Goal: Task Accomplishment & Management: Complete application form

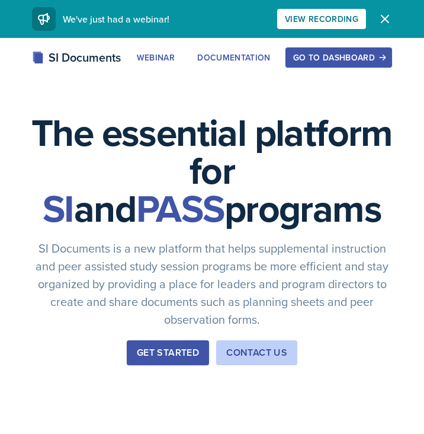
click at [326, 58] on div "Go to Dashboard" at bounding box center [338, 57] width 91 height 9
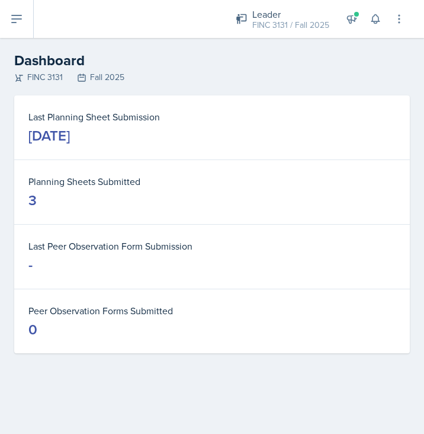
click at [23, 20] on icon at bounding box center [16, 19] width 14 height 14
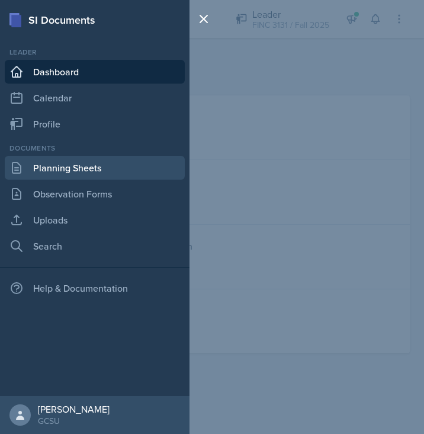
click at [47, 164] on link "Planning Sheets" at bounding box center [95, 168] width 180 height 24
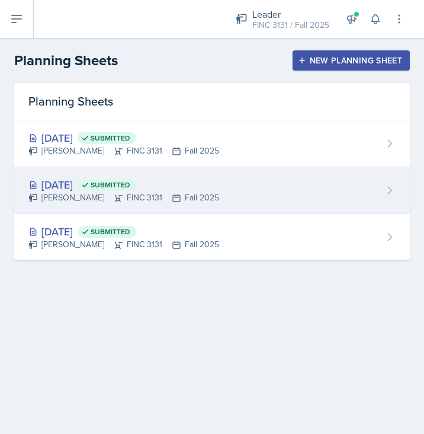
click at [97, 188] on div "[DATE] Submitted" at bounding box center [123, 185] width 191 height 16
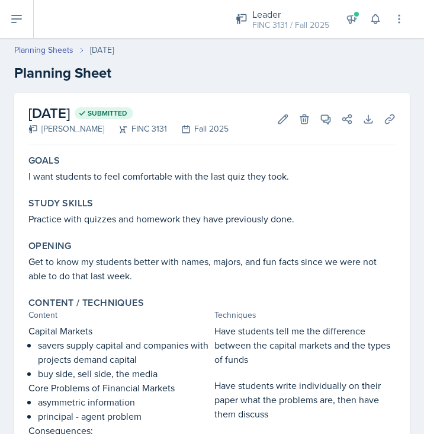
click at [4, 17] on button at bounding box center [17, 19] width 34 height 38
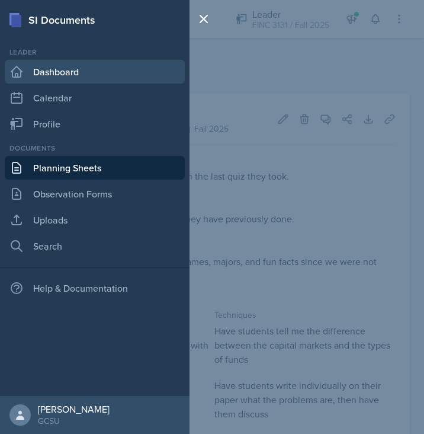
click at [47, 72] on link "Dashboard" at bounding box center [95, 72] width 180 height 24
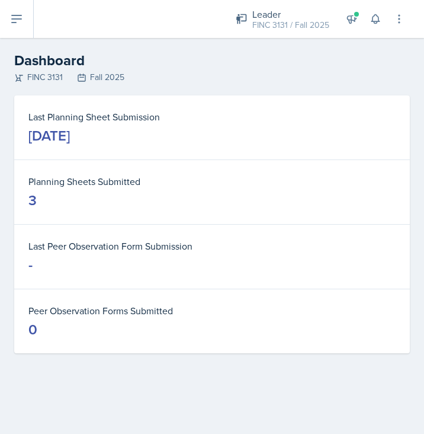
click at [14, 16] on icon at bounding box center [16, 18] width 9 height 7
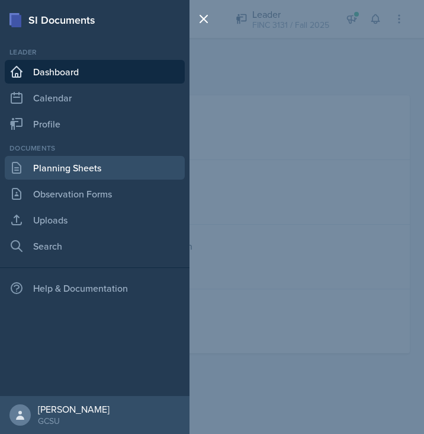
click at [49, 157] on link "Planning Sheets" at bounding box center [95, 168] width 180 height 24
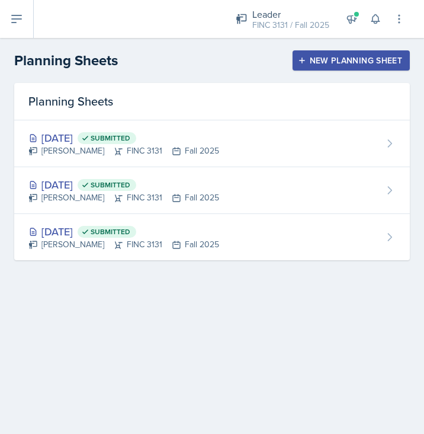
click at [359, 47] on header "Planning Sheets New Planning Sheet" at bounding box center [212, 60] width 424 height 45
click at [356, 59] on div "New Planning Sheet" at bounding box center [352, 60] width 102 height 9
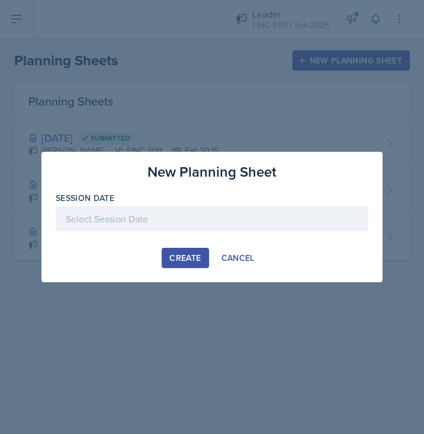
click at [198, 222] on div at bounding box center [212, 218] width 313 height 25
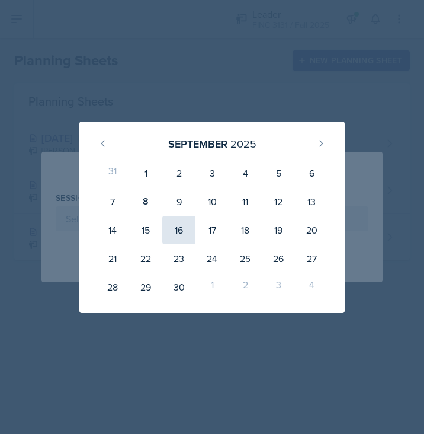
click at [185, 216] on div "16" at bounding box center [178, 230] width 33 height 28
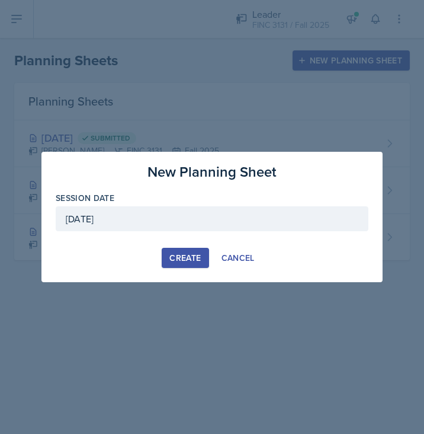
click at [185, 215] on div "Session Date [DATE] [DATE] 31 1 2 3 4 5 6 7 8 9 10 11 12 13 14 15 16 17 18 19 2…" at bounding box center [212, 217] width 313 height 51
click at [183, 216] on div "[DATE]" at bounding box center [212, 218] width 313 height 25
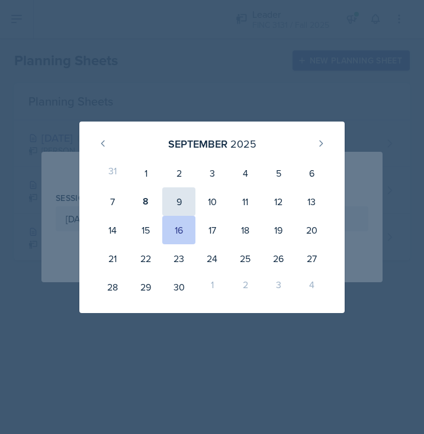
click at [178, 191] on div "9" at bounding box center [178, 201] width 33 height 28
type input "[DATE]"
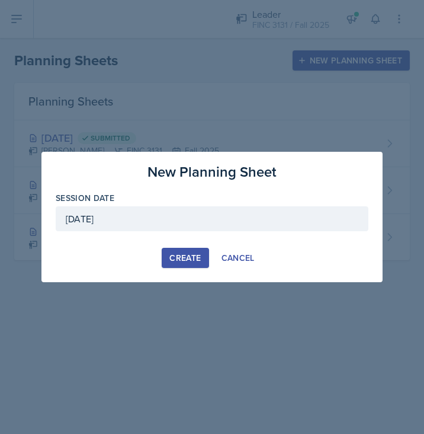
click at [190, 273] on div "New Planning Sheet Session Date [DATE] [DATE] 31 1 2 3 4 5 6 7 8 9 10 11 12 13 …" at bounding box center [211, 217] width 341 height 130
click at [192, 270] on div "New Planning Sheet Session Date [DATE] [DATE] 31 1 2 3 4 5 6 7 8 9 10 11 12 13 …" at bounding box center [211, 217] width 341 height 130
click at [199, 260] on div "Create" at bounding box center [185, 257] width 31 height 9
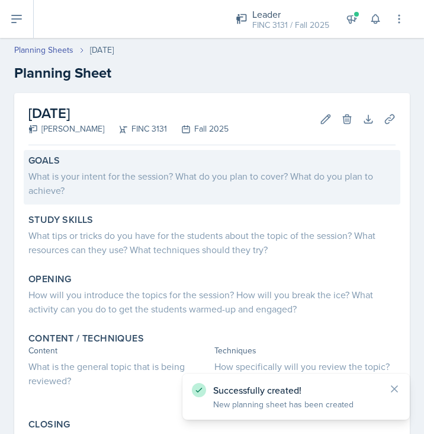
click at [154, 191] on div "What is your intent for the session? What do you plan to cover? What do you pla…" at bounding box center [212, 183] width 368 height 28
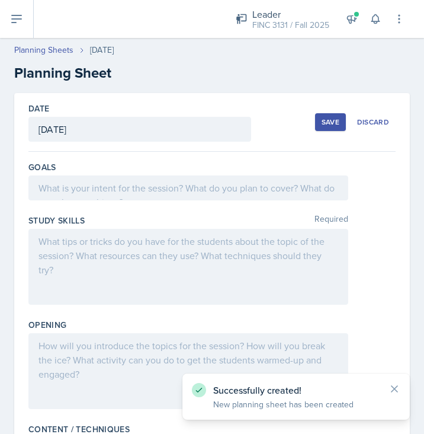
click at [161, 188] on div at bounding box center [188, 187] width 320 height 25
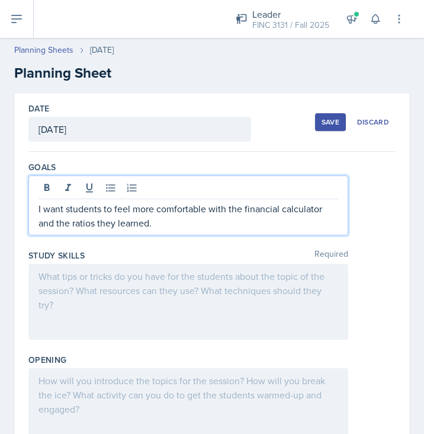
click at [308, 264] on div at bounding box center [188, 302] width 320 height 76
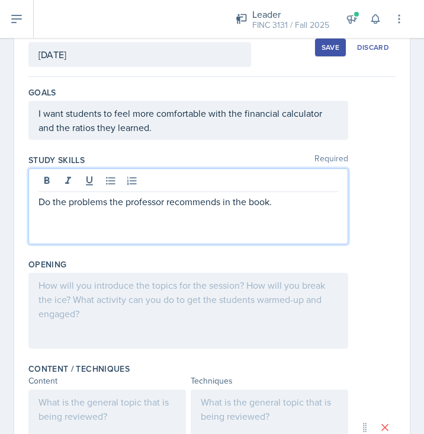
scroll to position [75, 0]
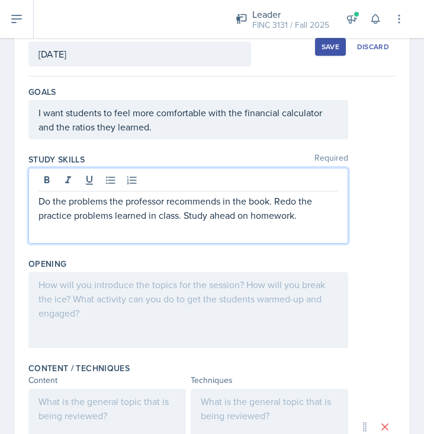
click at [126, 312] on div at bounding box center [188, 310] width 320 height 76
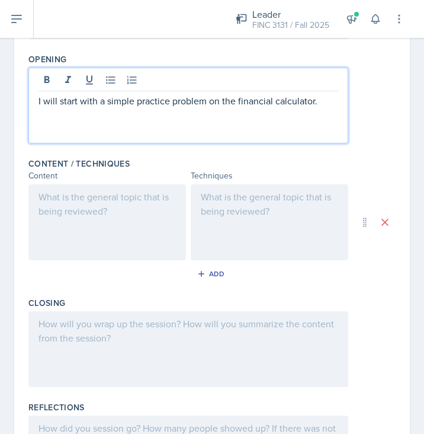
scroll to position [305, 0]
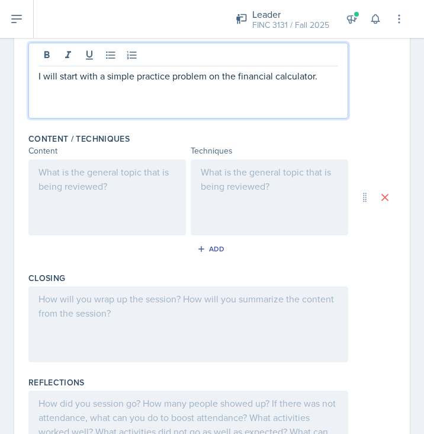
click at [104, 209] on div at bounding box center [107, 197] width 158 height 76
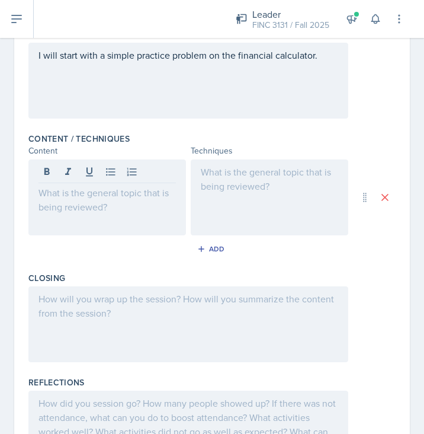
click at [100, 219] on div at bounding box center [107, 197] width 158 height 76
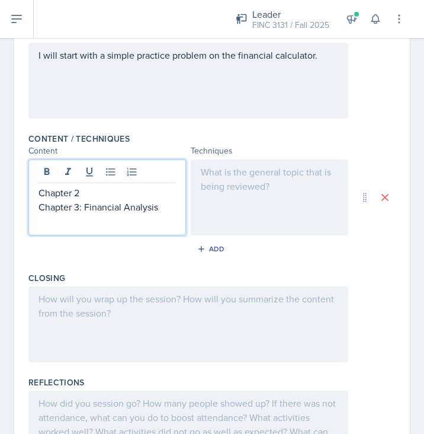
click at [123, 193] on p "Chapter 2" at bounding box center [108, 193] width 138 height 14
click at [244, 191] on div at bounding box center [270, 197] width 158 height 76
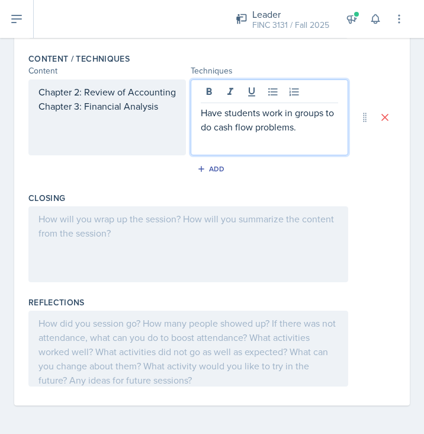
scroll to position [385, 0]
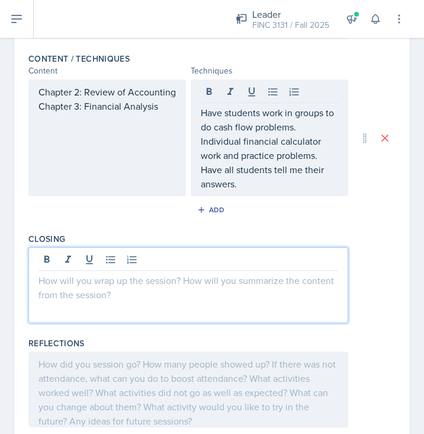
click at [223, 263] on div at bounding box center [188, 285] width 320 height 76
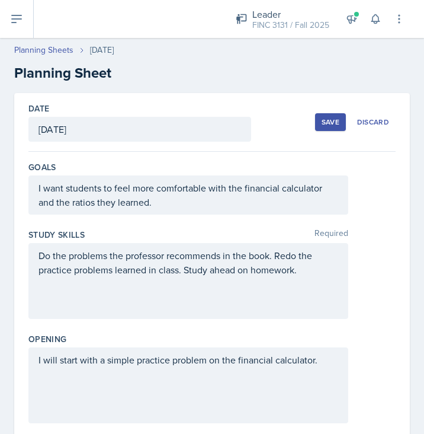
scroll to position [0, 0]
click at [326, 119] on div "Save" at bounding box center [331, 121] width 18 height 9
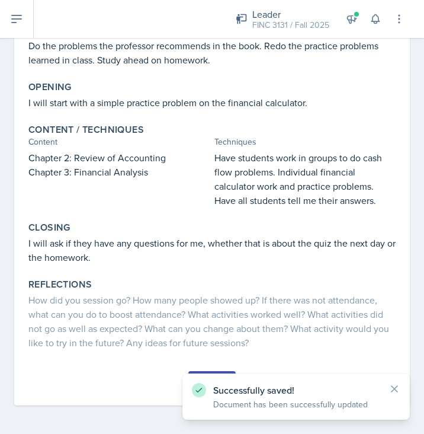
scroll to position [187, 0]
click at [158, 389] on div "Submit" at bounding box center [212, 388] width 368 height 34
